Goal: Navigation & Orientation: Find specific page/section

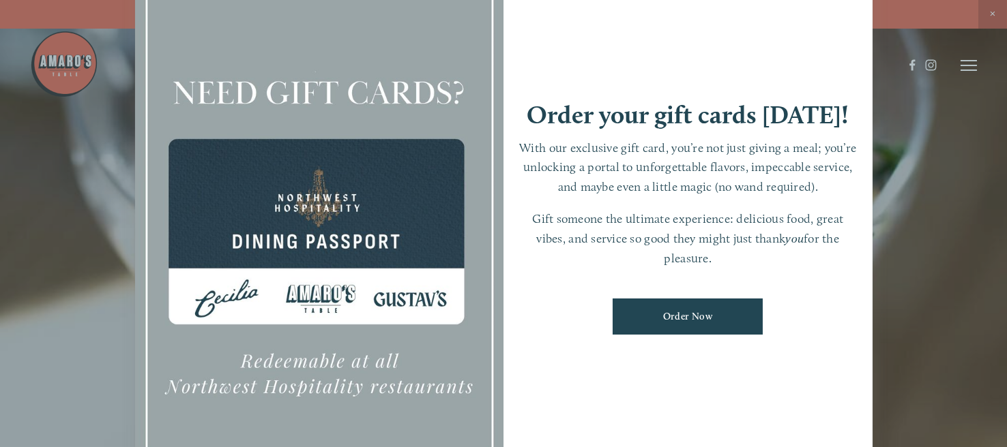
click at [990, 10] on div at bounding box center [503, 223] width 1007 height 447
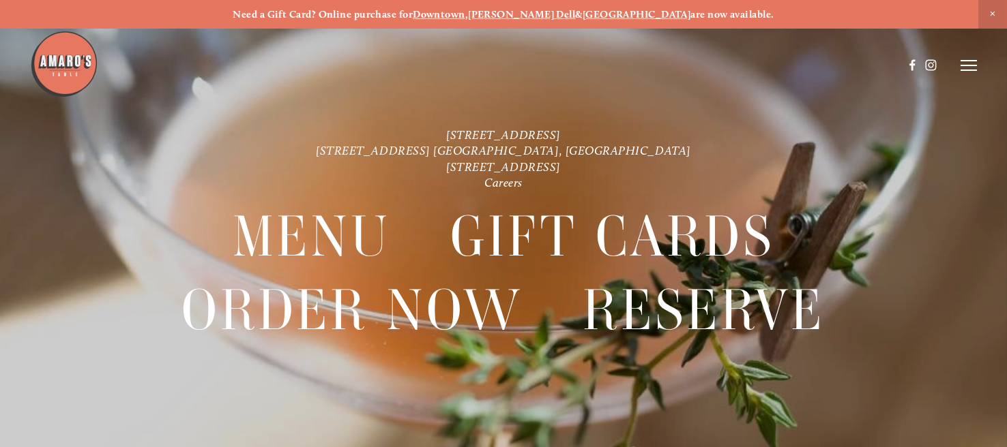
click at [970, 67] on icon at bounding box center [968, 65] width 16 height 12
click at [721, 65] on span "Menu" at bounding box center [724, 65] width 25 height 12
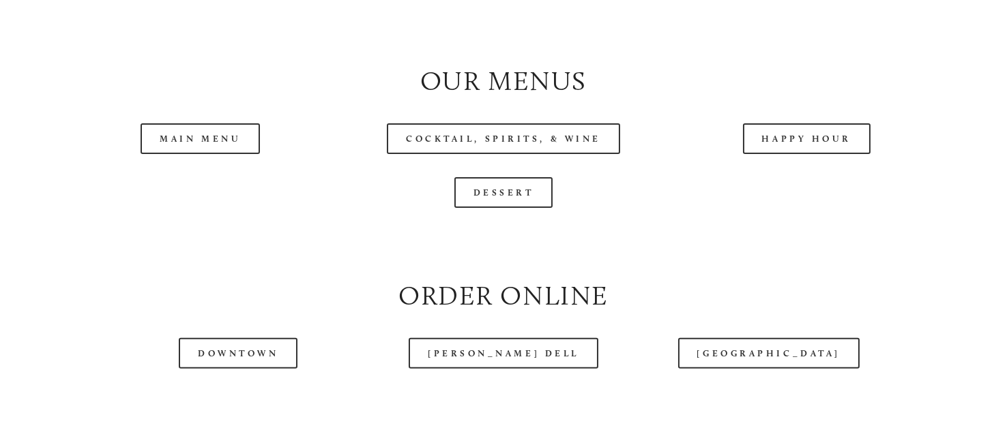
scroll to position [1363, 0]
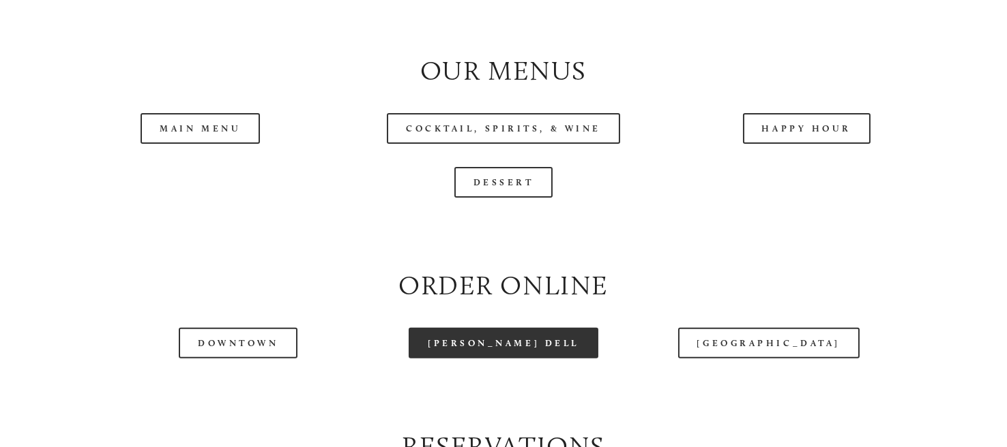
click at [522, 359] on link "[PERSON_NAME] Dell" at bounding box center [503, 343] width 190 height 31
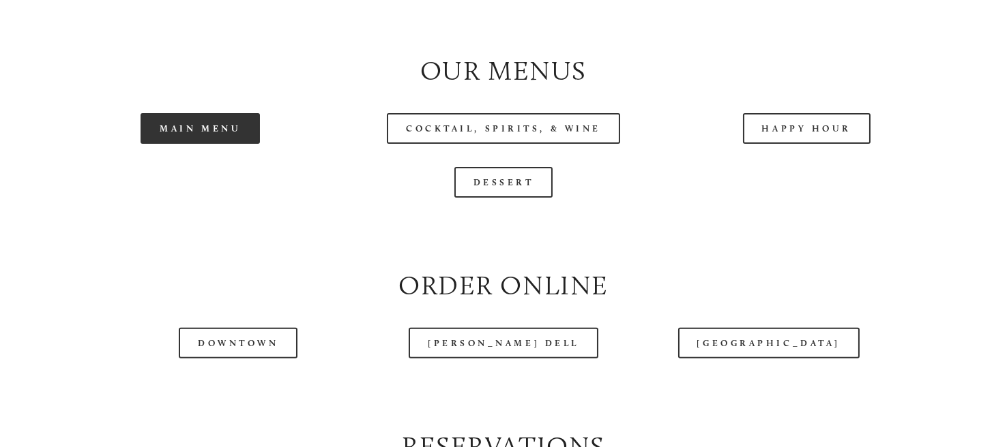
click at [218, 144] on link "Main Menu" at bounding box center [199, 128] width 119 height 31
